Goal: Task Accomplishment & Management: Manage account settings

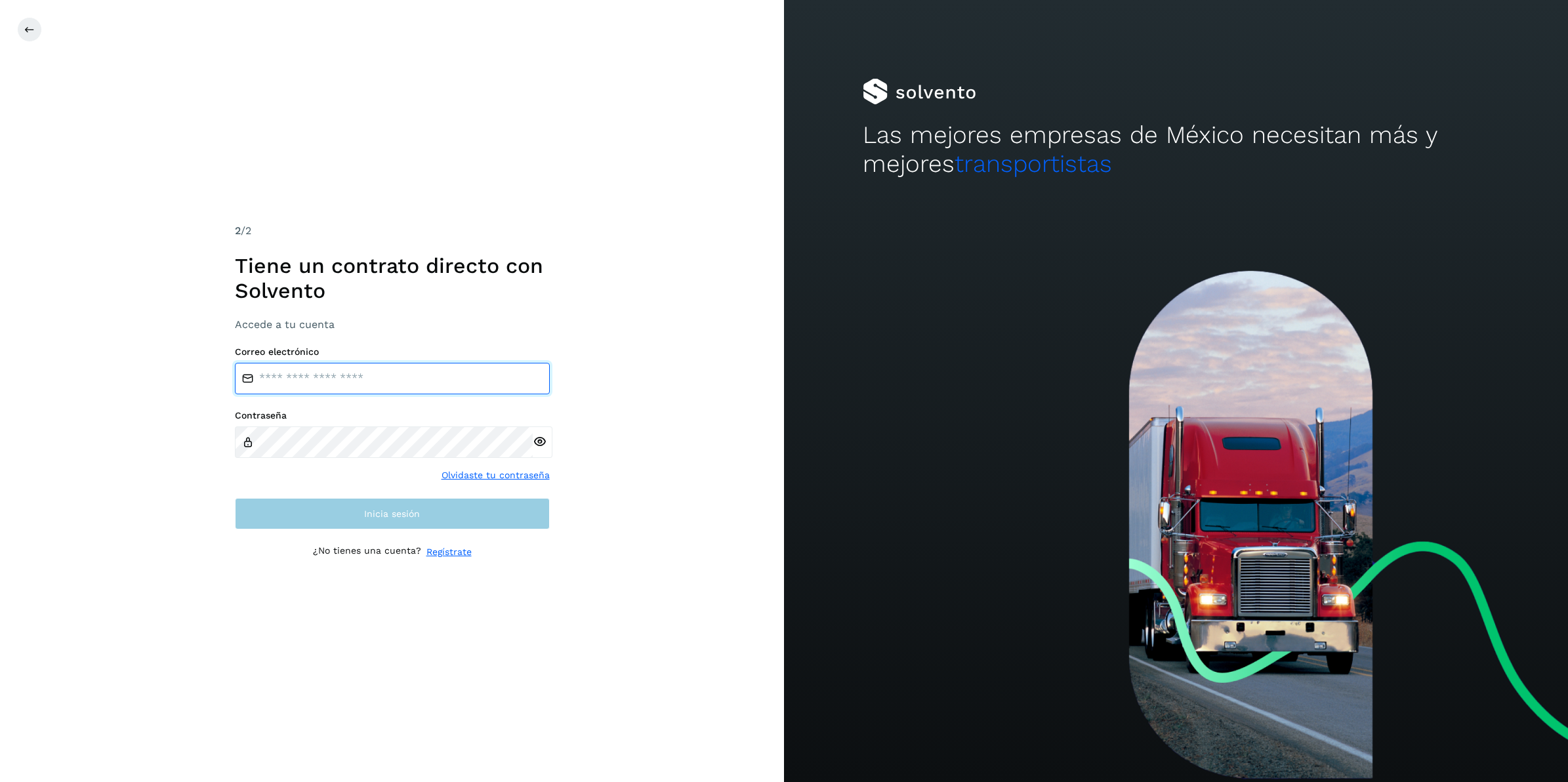
type input "**********"
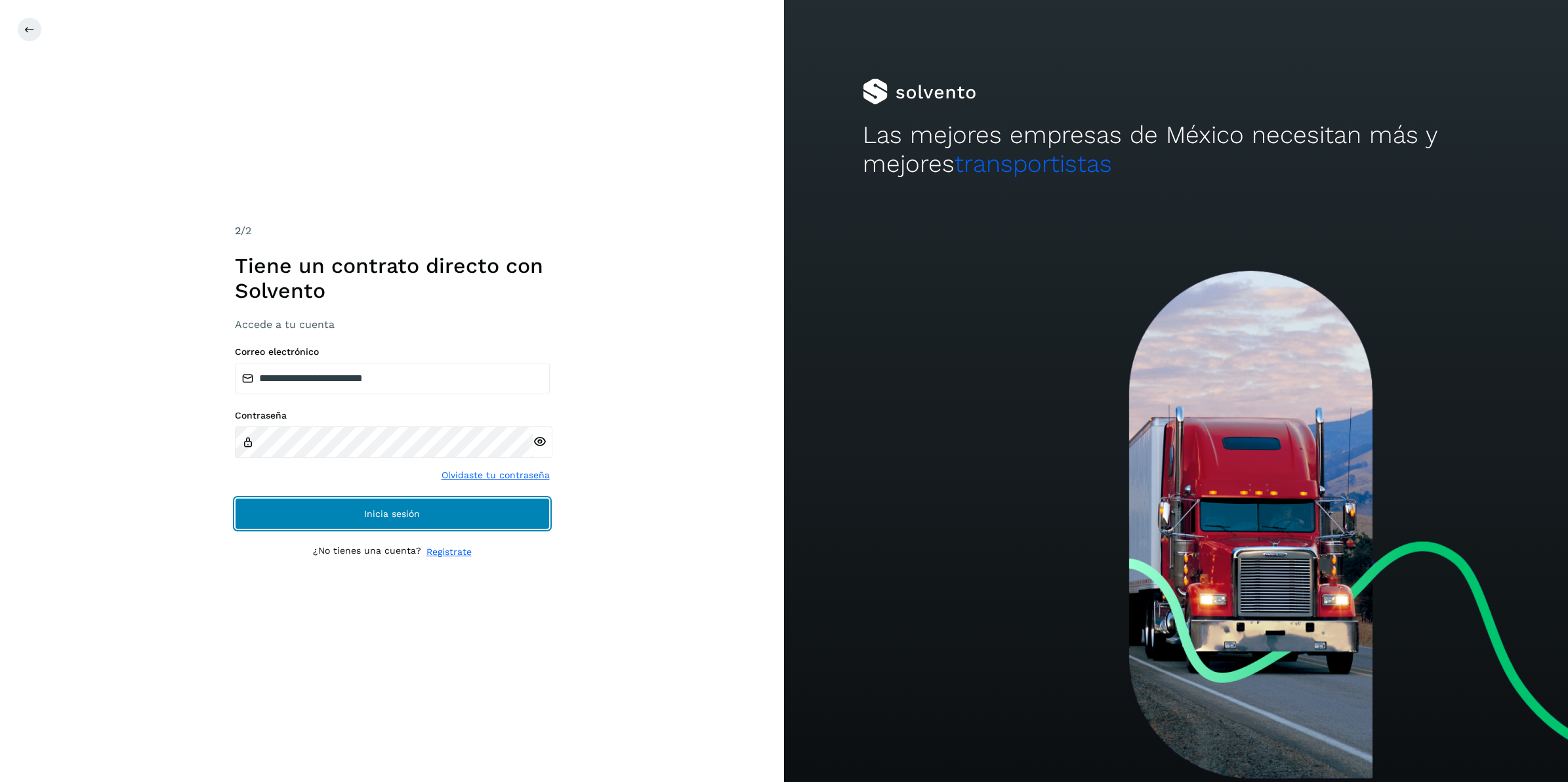
click at [428, 517] on button "Inicia sesión" at bounding box center [392, 514] width 315 height 32
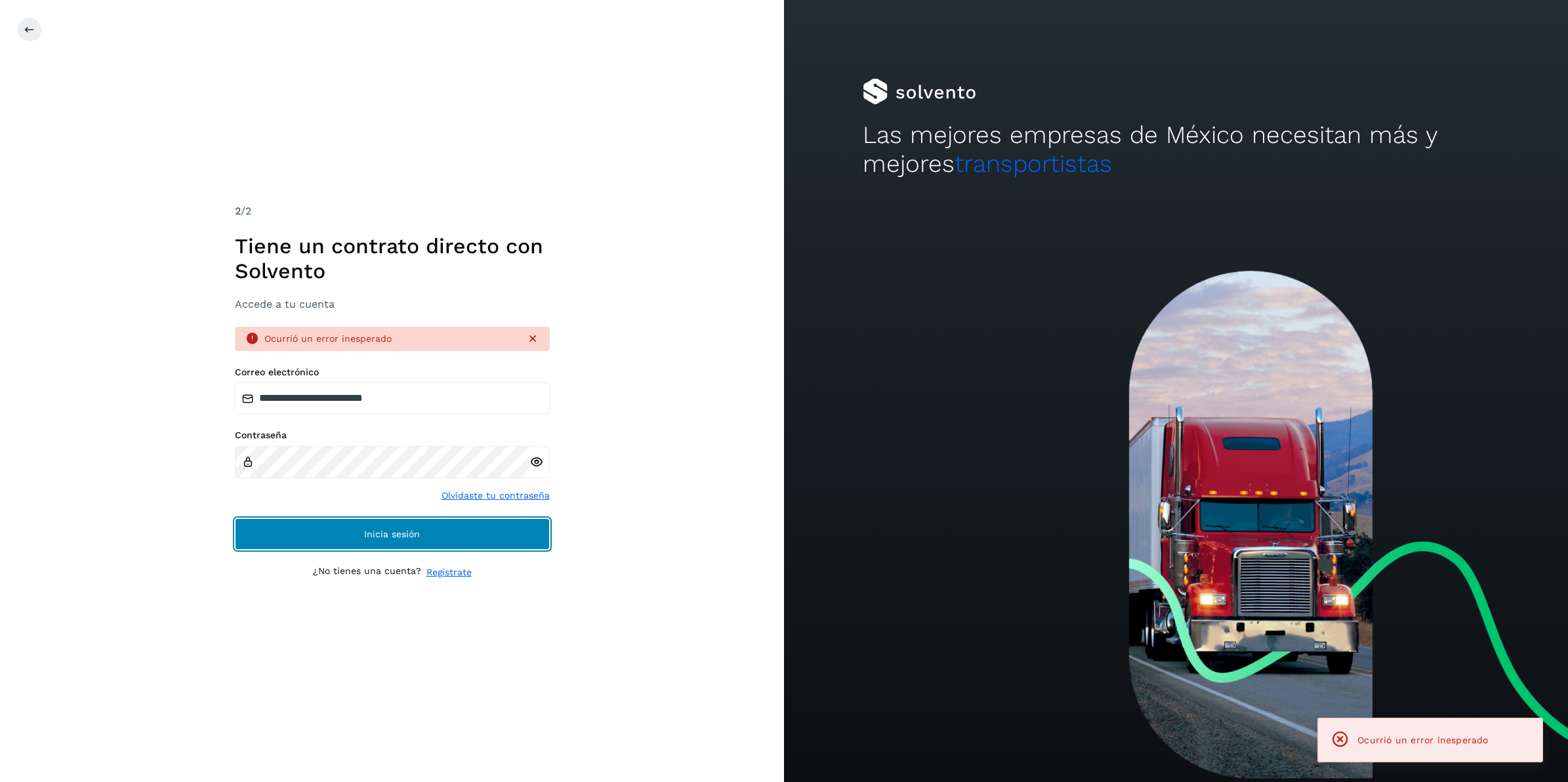
click at [445, 534] on button "Inicia sesión" at bounding box center [392, 534] width 315 height 32
click at [439, 527] on button "Inicia sesión" at bounding box center [392, 534] width 315 height 32
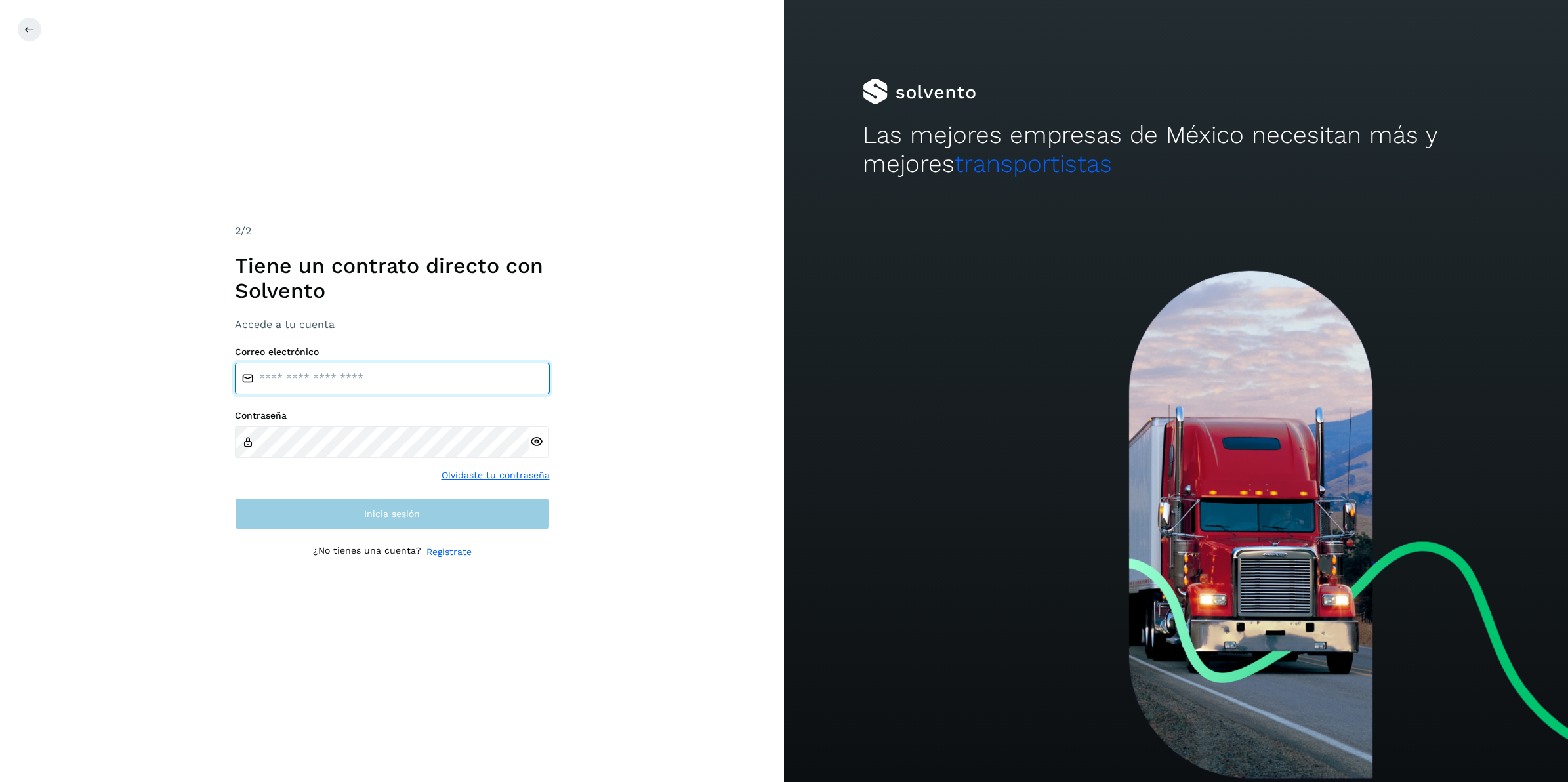
type input "**********"
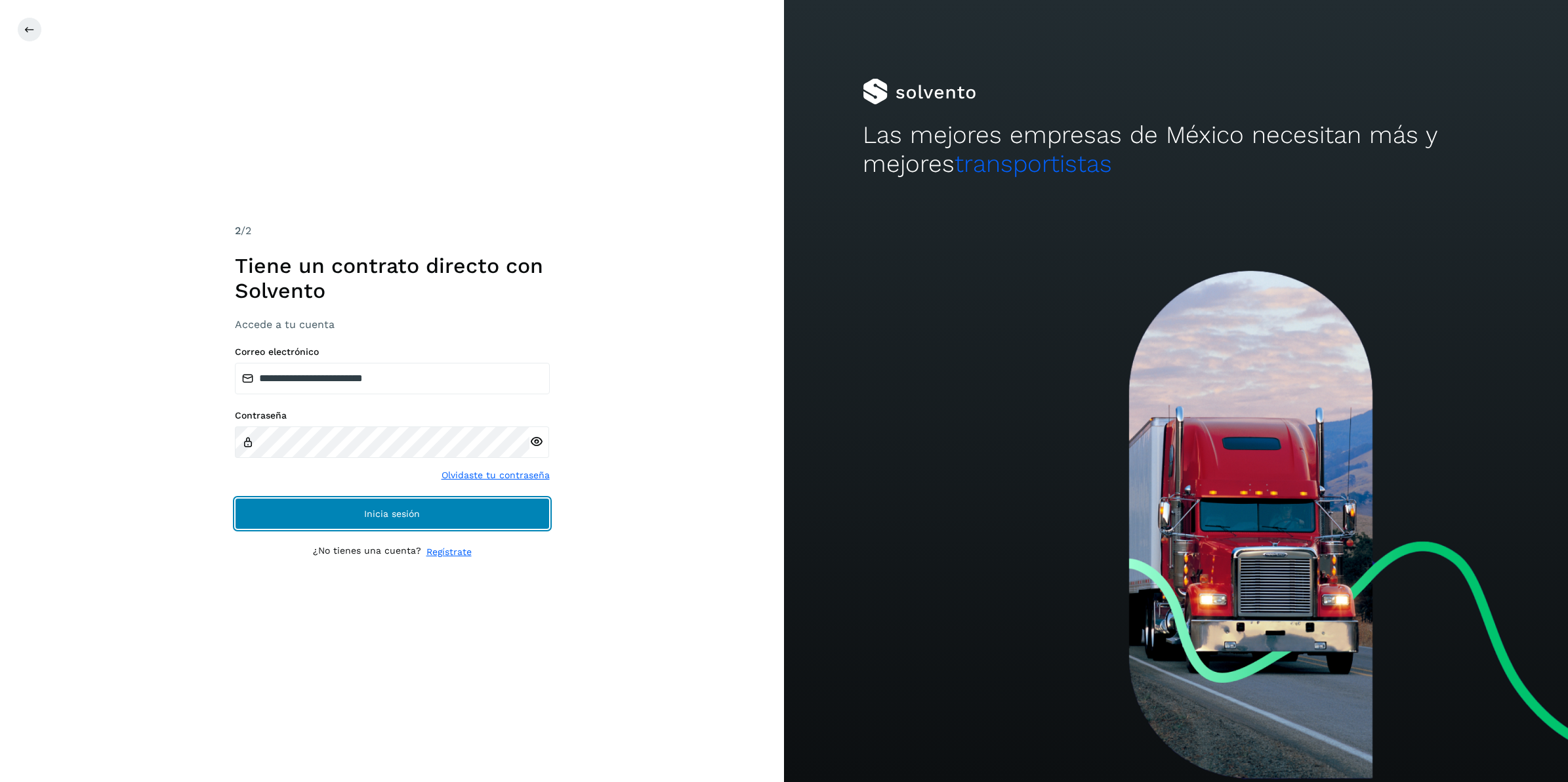
click at [402, 511] on span "Inicia sesión" at bounding box center [392, 514] width 56 height 10
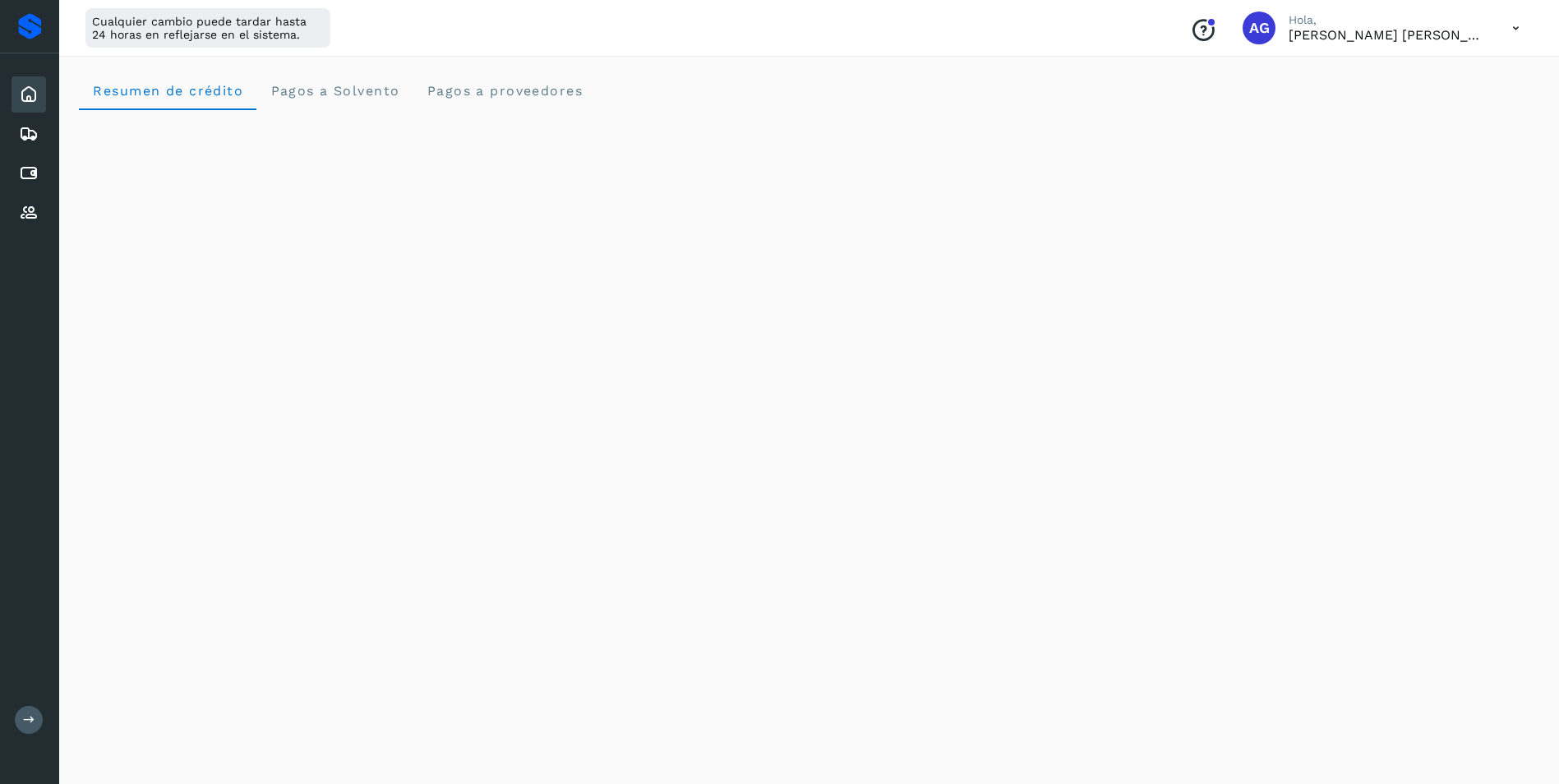
drag, startPoint x: 1936, startPoint y: 0, endPoint x: 673, endPoint y: 40, distance: 1263.6
click at [673, 40] on div "Cualquier cambio puede tardar hasta 24 horas en reflejarse en el sistema. Conoc…" at bounding box center [809, 29] width 1500 height 57
click at [26, 728] on button at bounding box center [29, 720] width 28 height 28
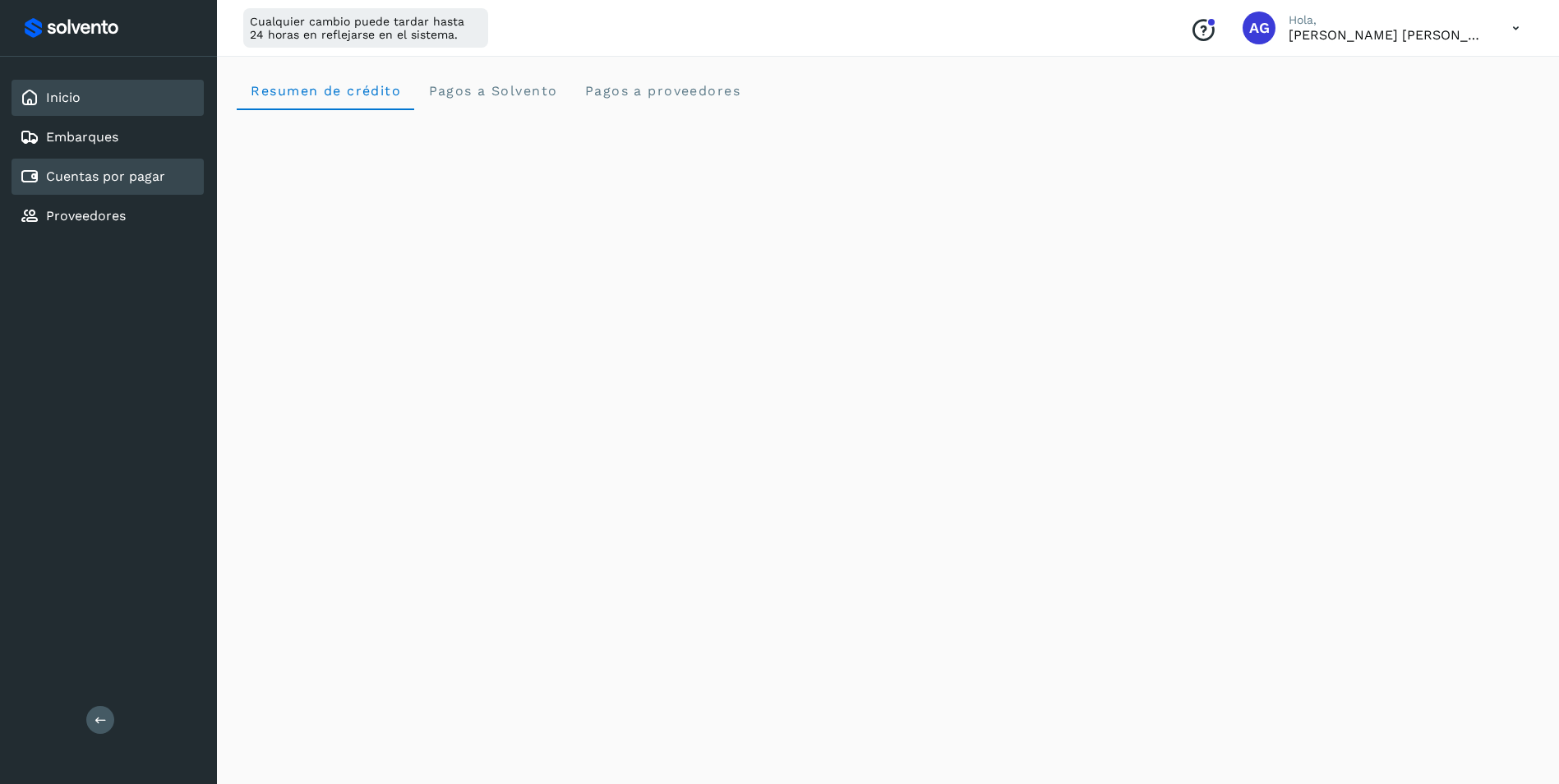
click at [134, 189] on div "Cuentas por pagar" at bounding box center [108, 176] width 192 height 36
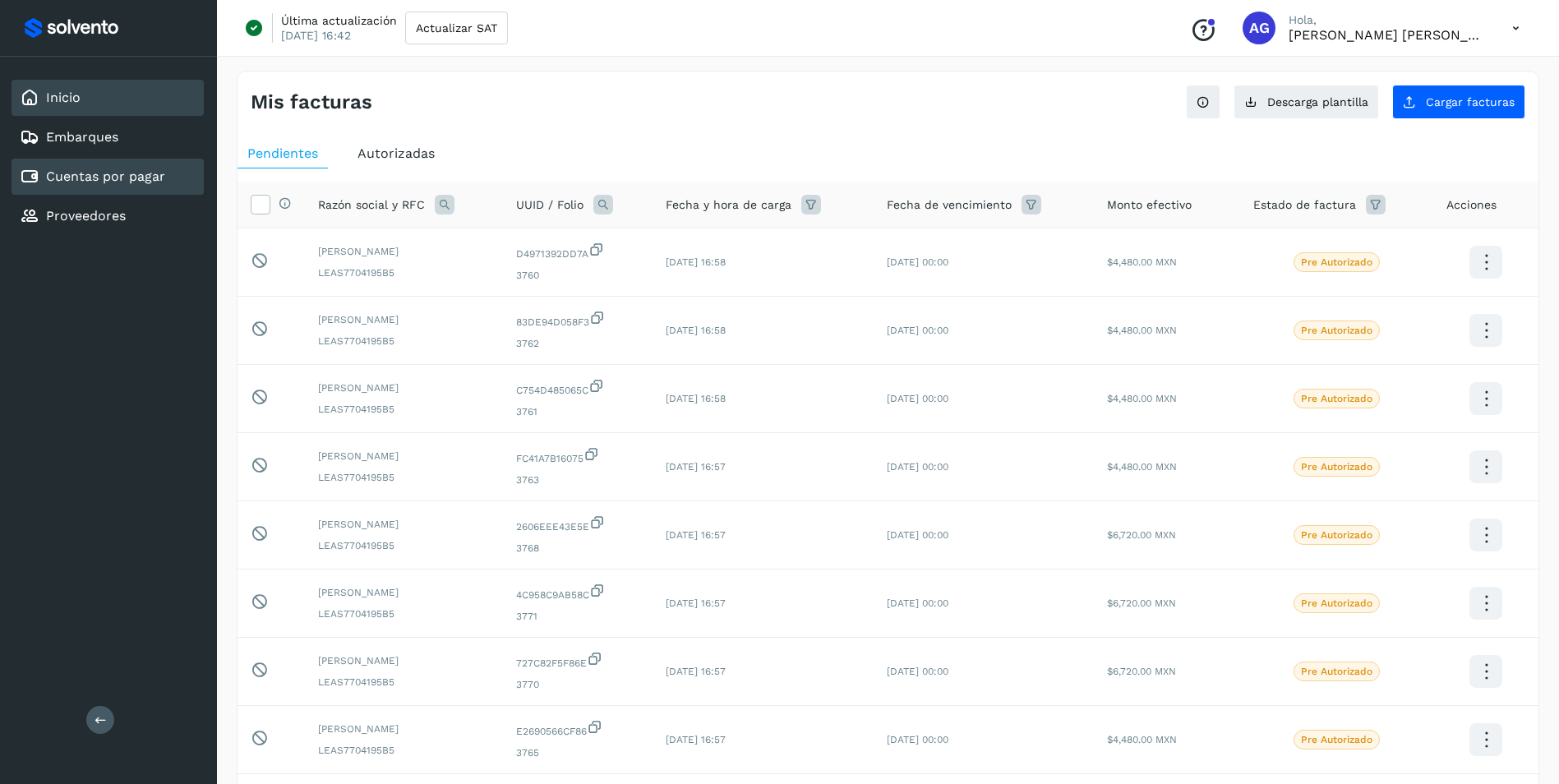
click at [115, 100] on div "Inicio" at bounding box center [108, 98] width 192 height 36
